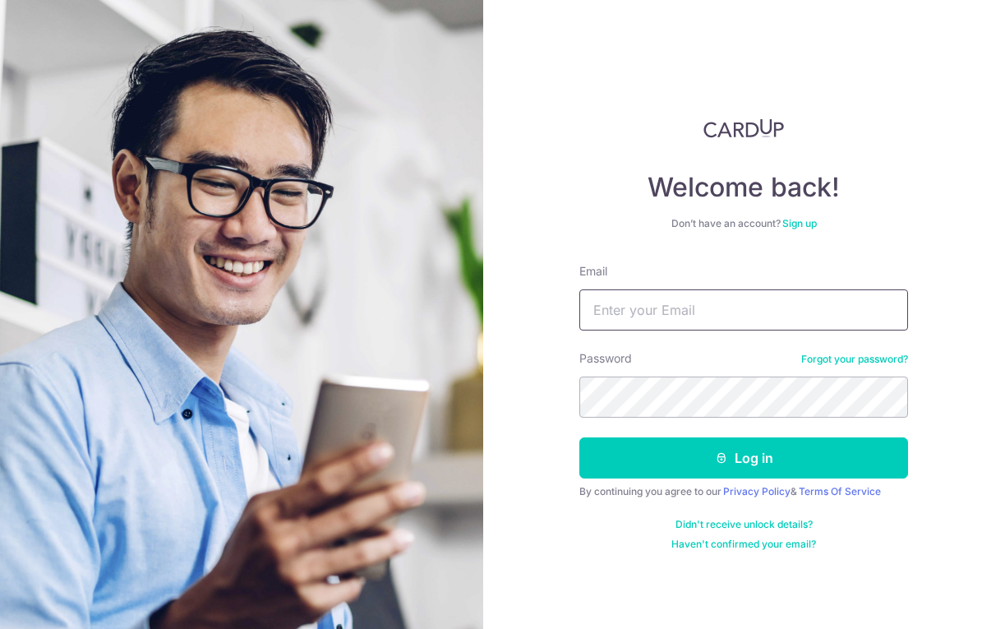
click at [604, 312] on input "Email" at bounding box center [744, 309] width 329 height 41
type input "mail@tcw.sg"
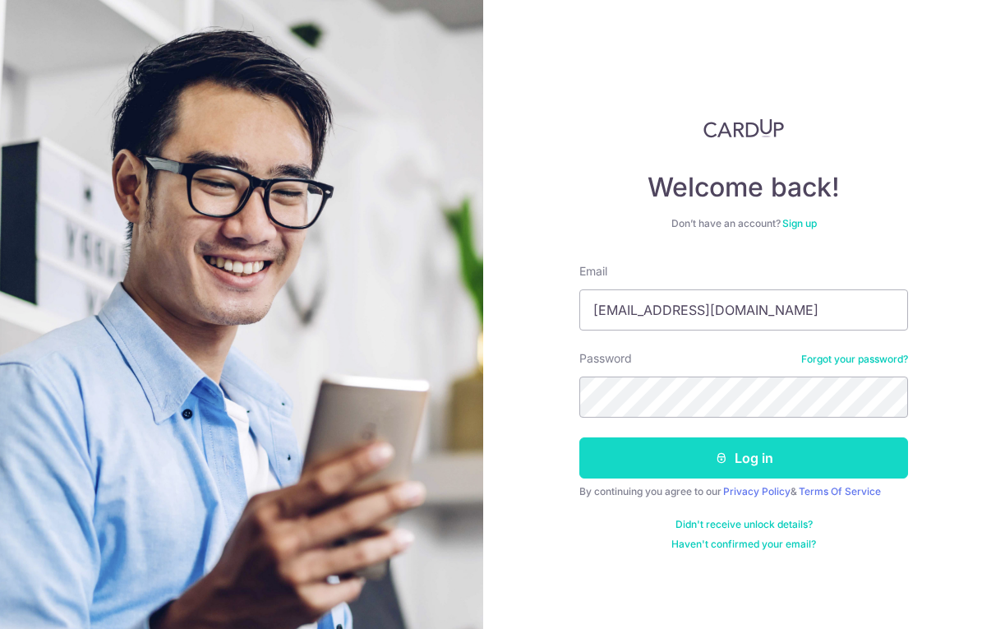
click at [700, 451] on button "Log in" at bounding box center [744, 457] width 329 height 41
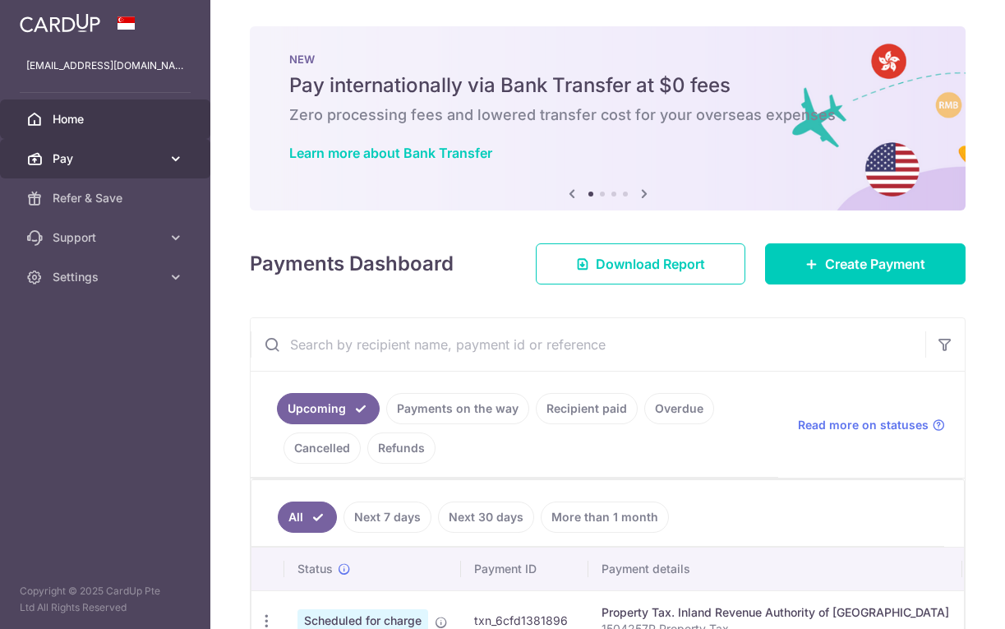
click at [141, 153] on span "Pay" at bounding box center [107, 158] width 109 height 16
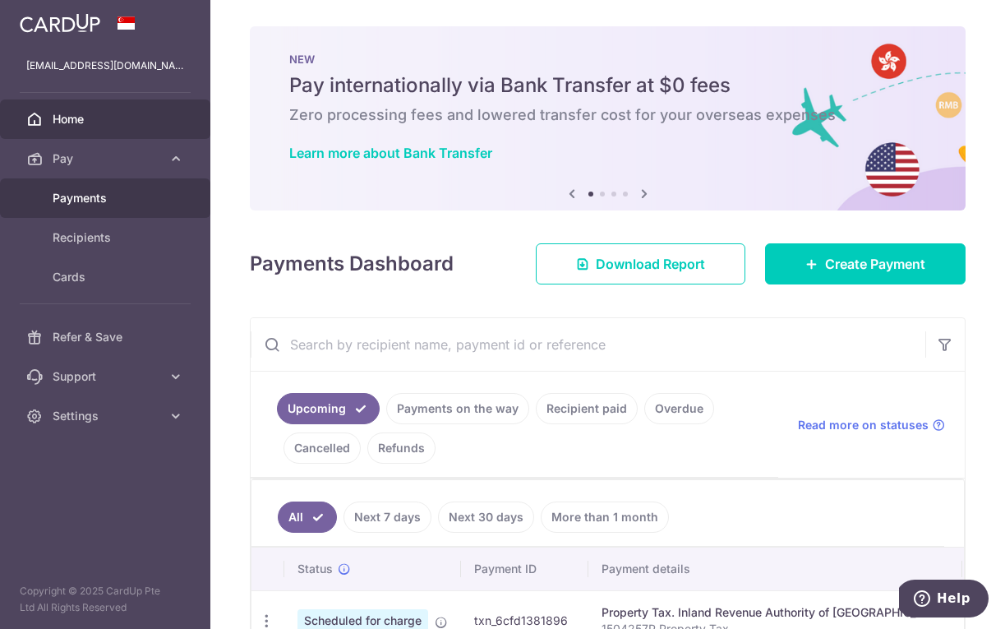
click at [124, 204] on span "Payments" at bounding box center [107, 198] width 109 height 16
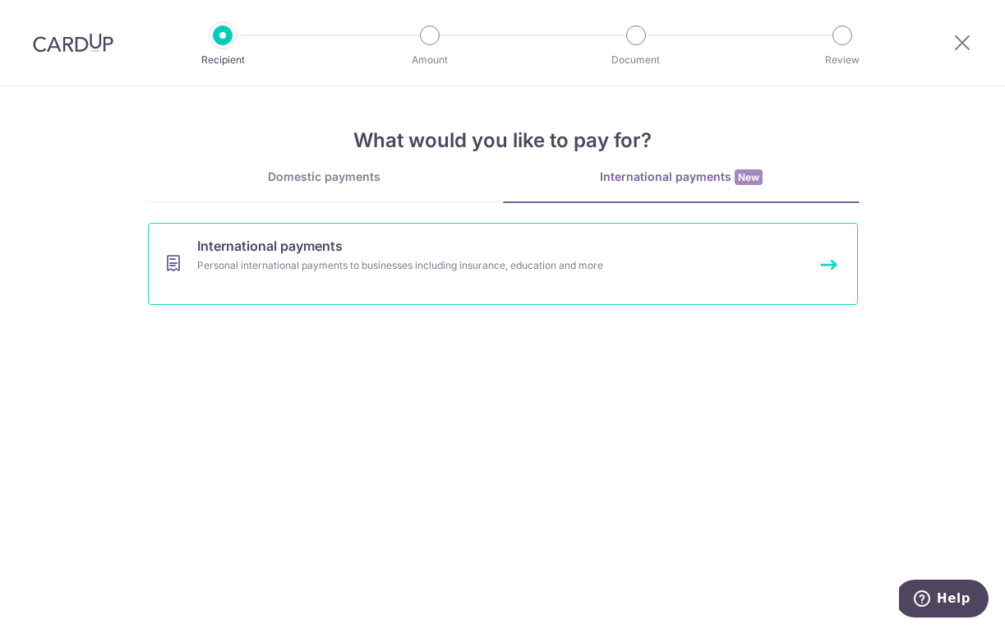
click at [407, 283] on link "International payments Personal international payments to businesses including …" at bounding box center [503, 264] width 710 height 82
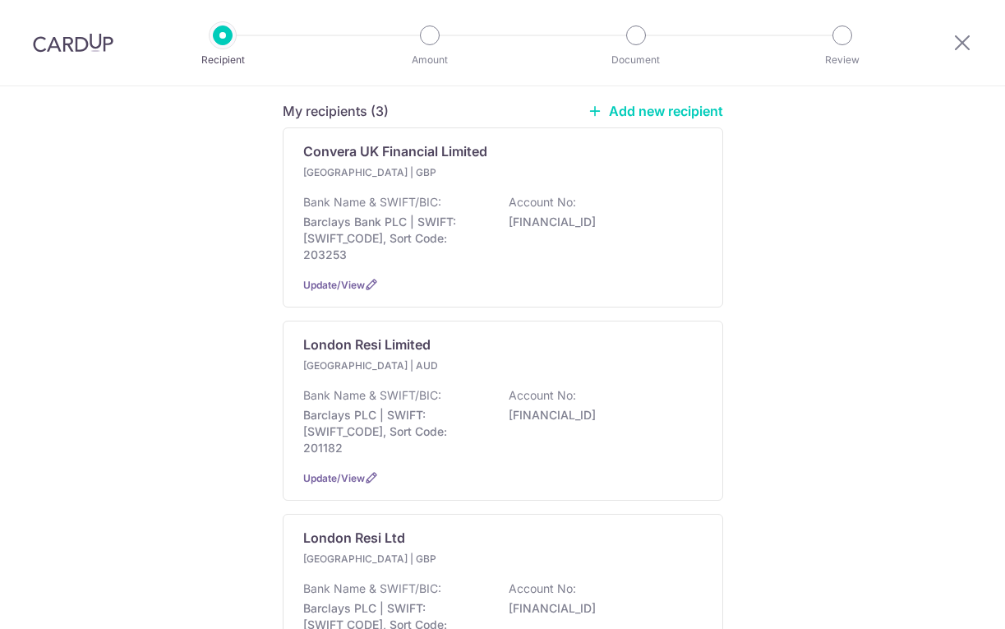
scroll to position [387, 0]
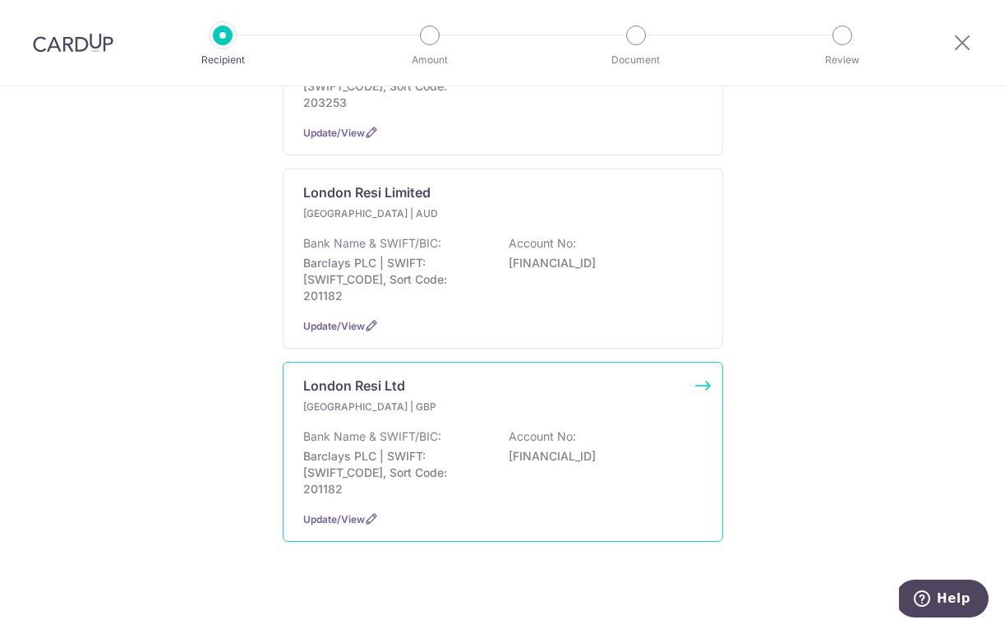
click at [391, 448] on p "Barclays PLC | SWIFT: BARCGB22, Sort Code: 201182" at bounding box center [395, 472] width 184 height 49
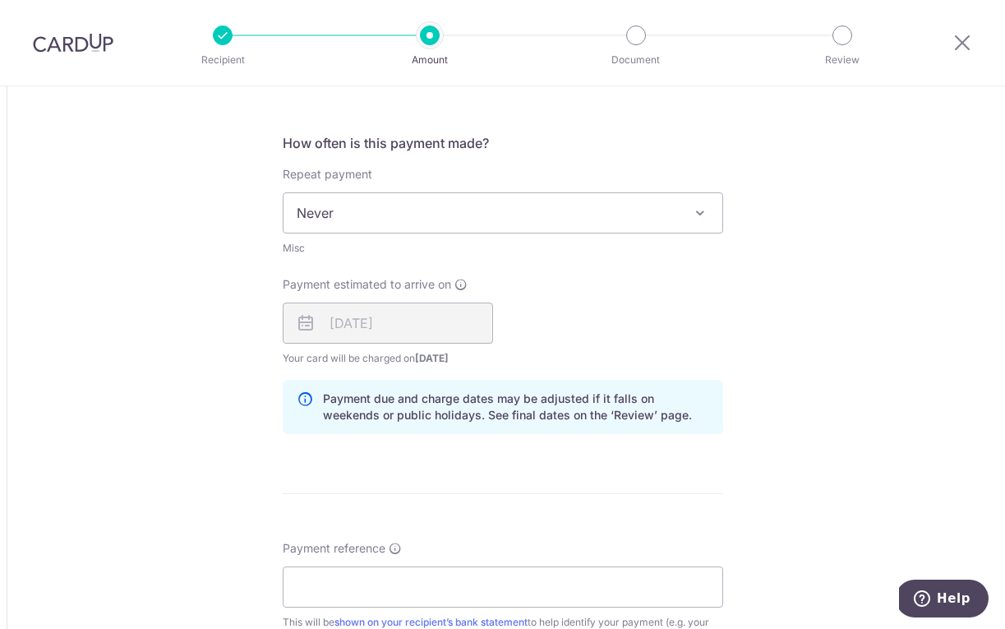
scroll to position [882, 0]
click at [468, 317] on div "14/08/2025" at bounding box center [388, 321] width 210 height 41
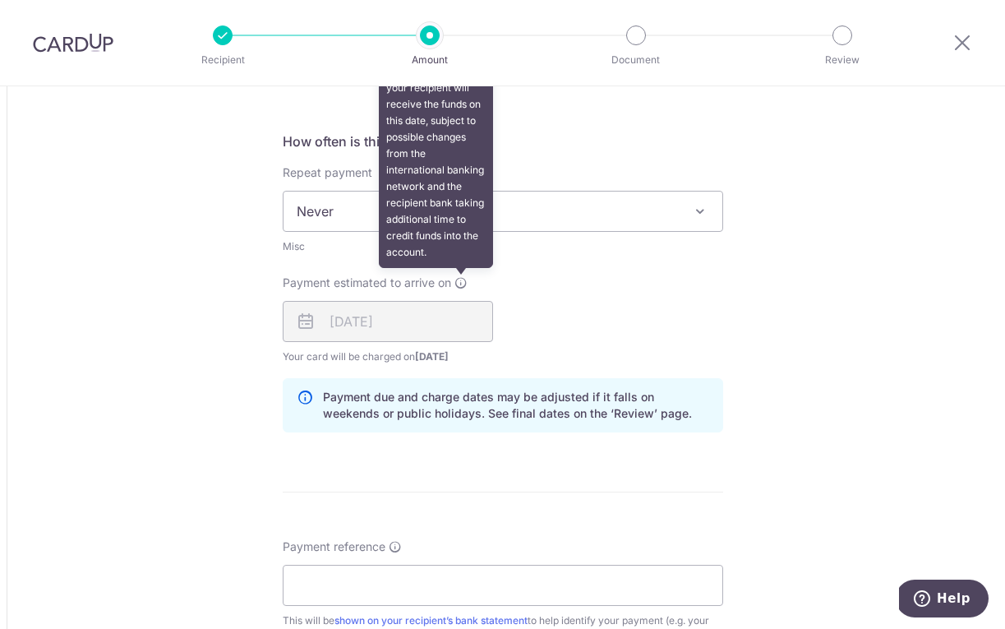
click at [460, 280] on icon at bounding box center [461, 282] width 13 height 13
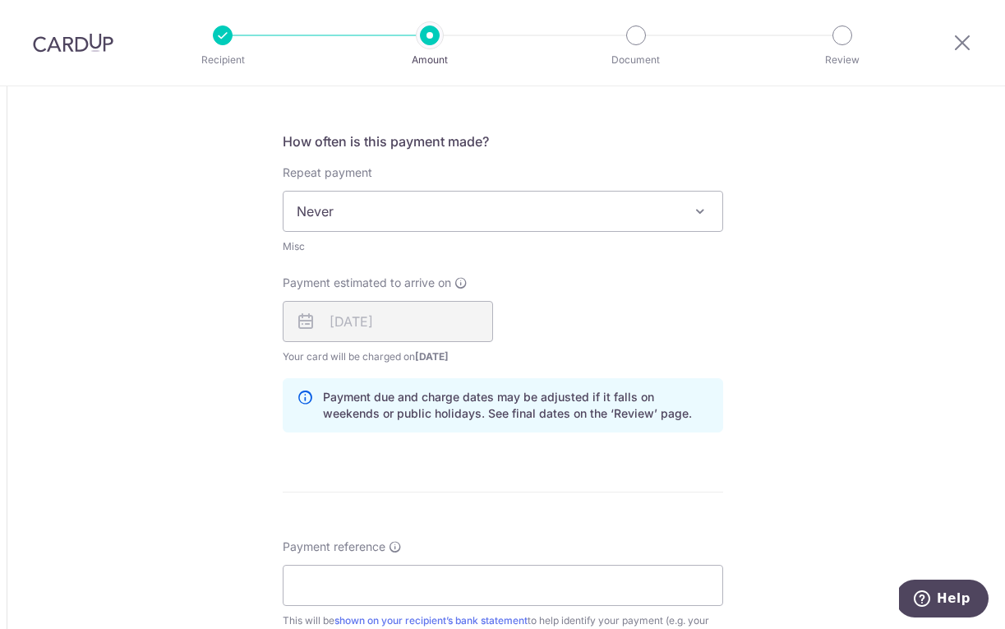
click at [640, 348] on div "Payment estimated to arrive on We estimate that your recipient will receive the…" at bounding box center [503, 320] width 460 height 90
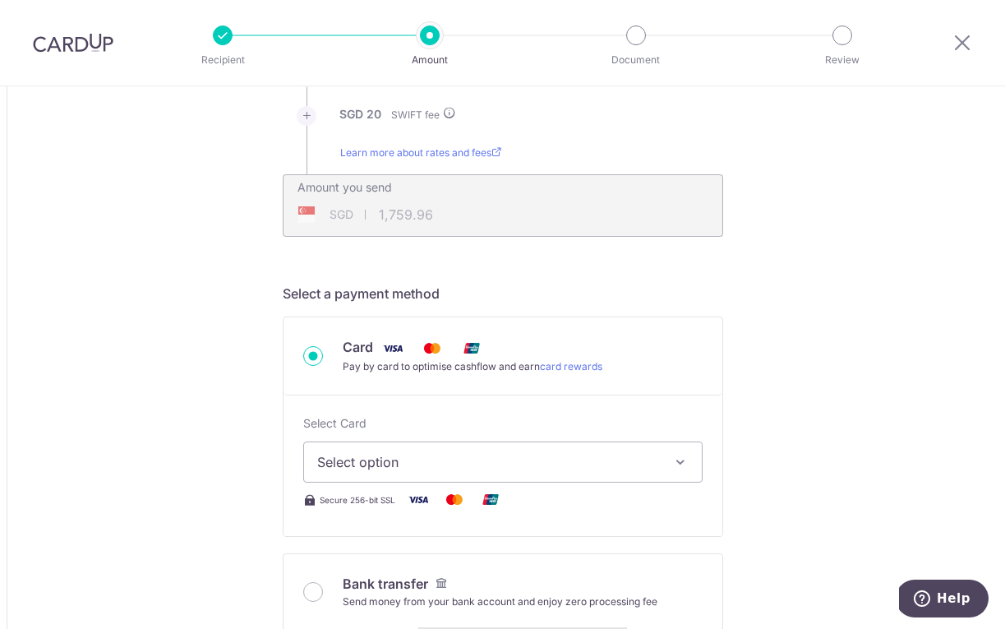
scroll to position [0, 0]
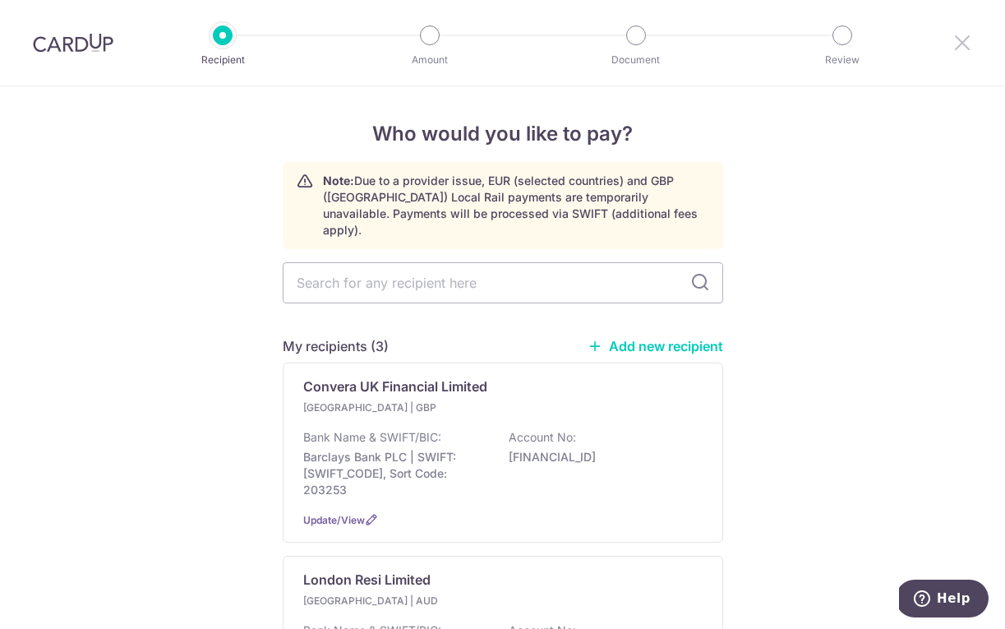
click at [959, 51] on icon at bounding box center [963, 42] width 20 height 21
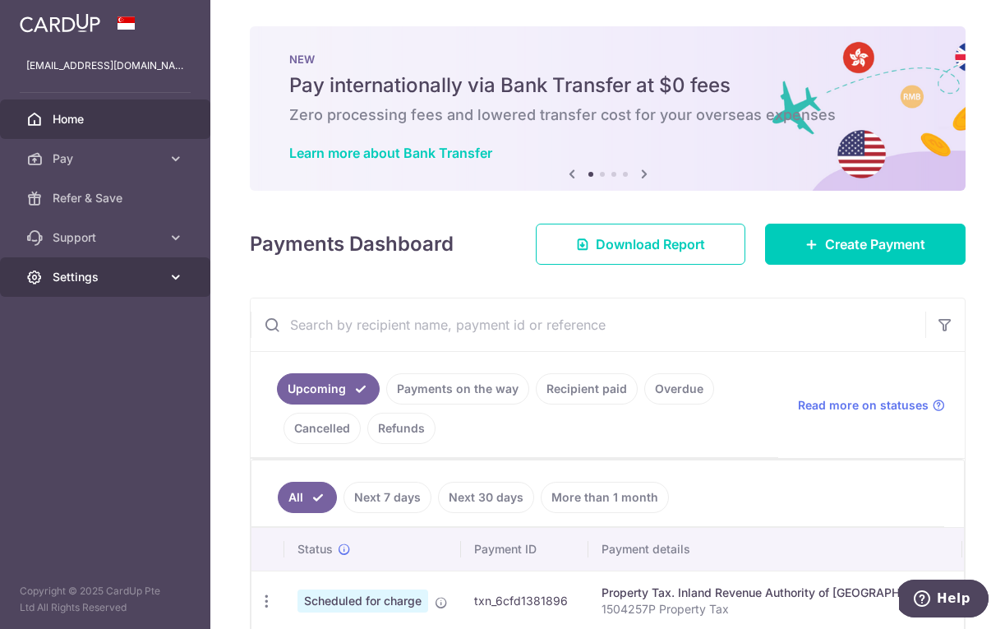
click at [114, 272] on span "Settings" at bounding box center [107, 277] width 109 height 16
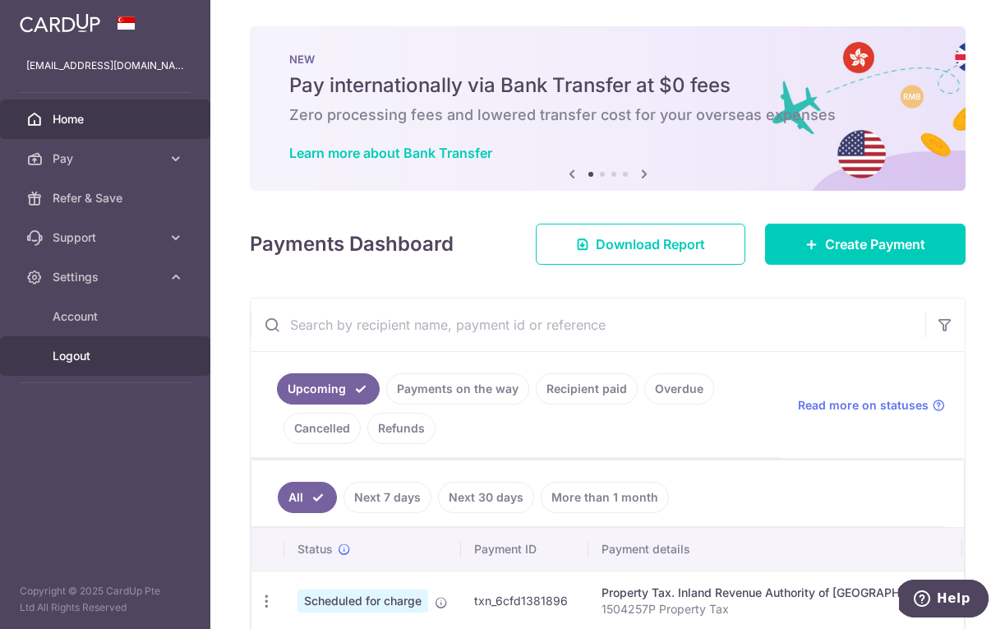
click at [104, 350] on span "Logout" at bounding box center [107, 356] width 109 height 16
